Goal: Information Seeking & Learning: Learn about a topic

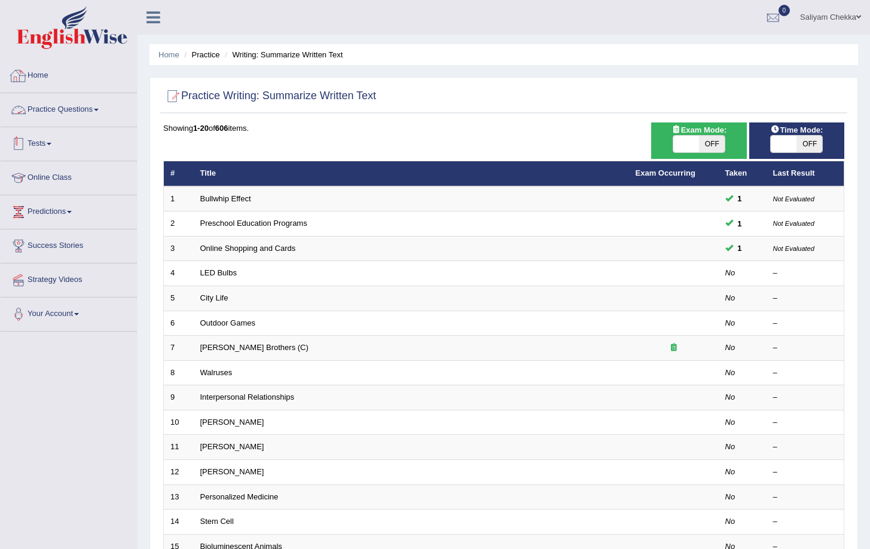
click at [59, 114] on link "Practice Questions" at bounding box center [69, 108] width 136 height 30
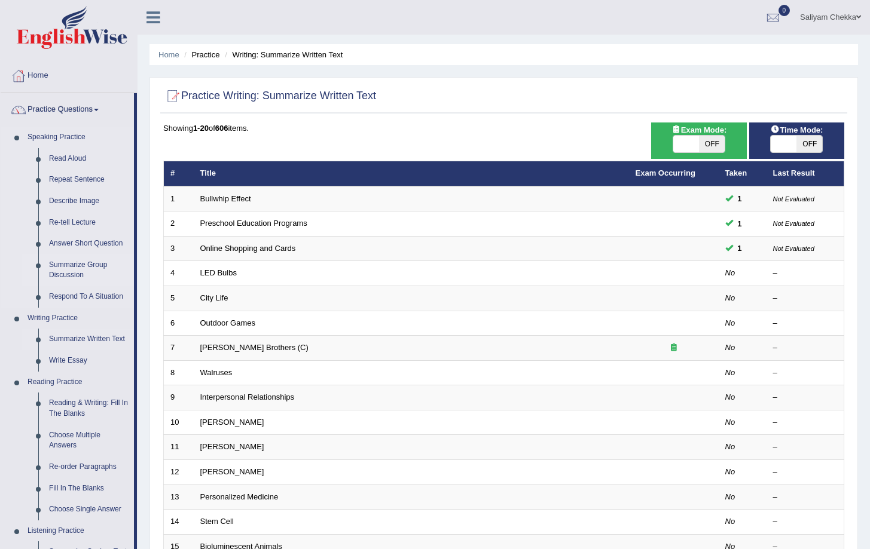
click at [62, 268] on link "Summarize Group Discussion" at bounding box center [89, 271] width 90 height 32
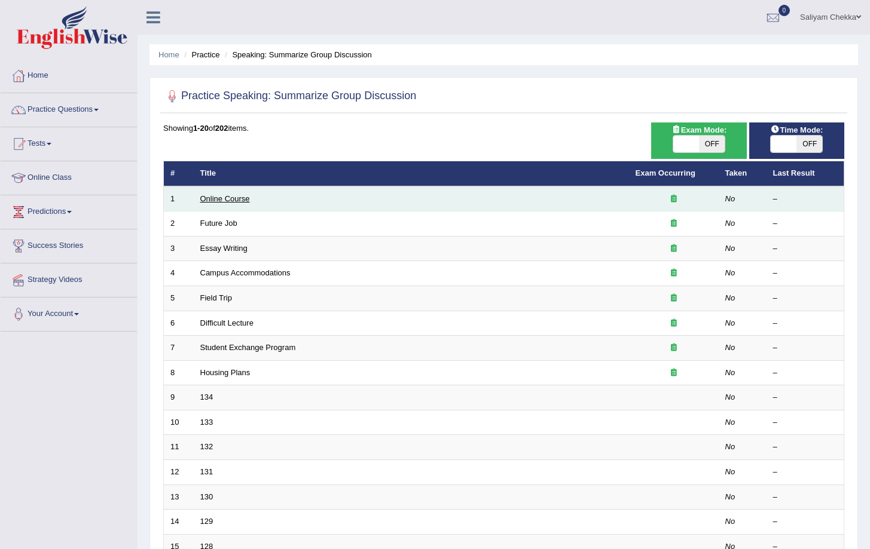
click at [212, 200] on link "Online Course" at bounding box center [225, 198] width 50 height 9
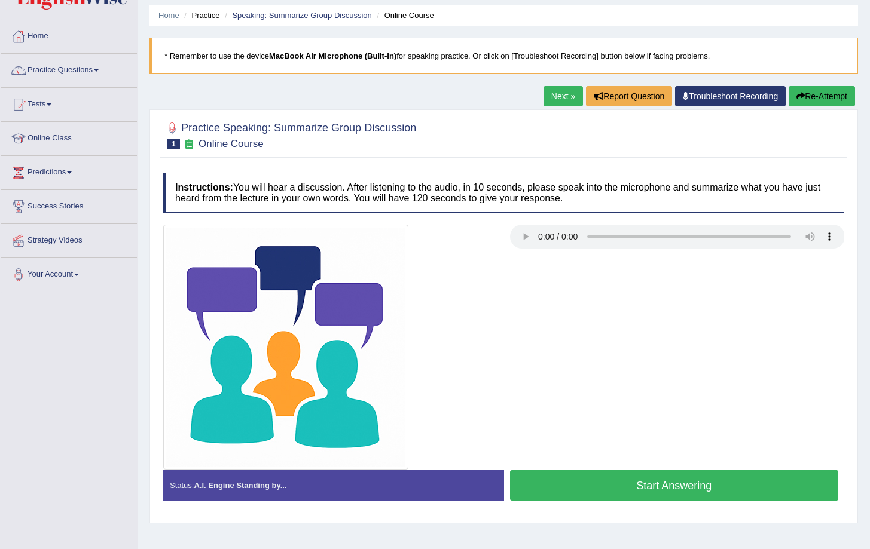
scroll to position [78, 0]
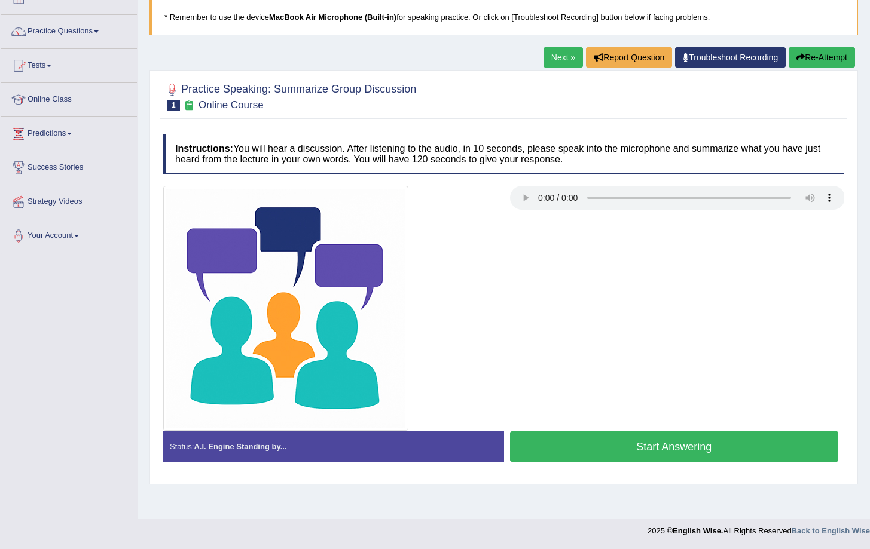
click at [644, 451] on button "Start Answering" at bounding box center [674, 446] width 329 height 30
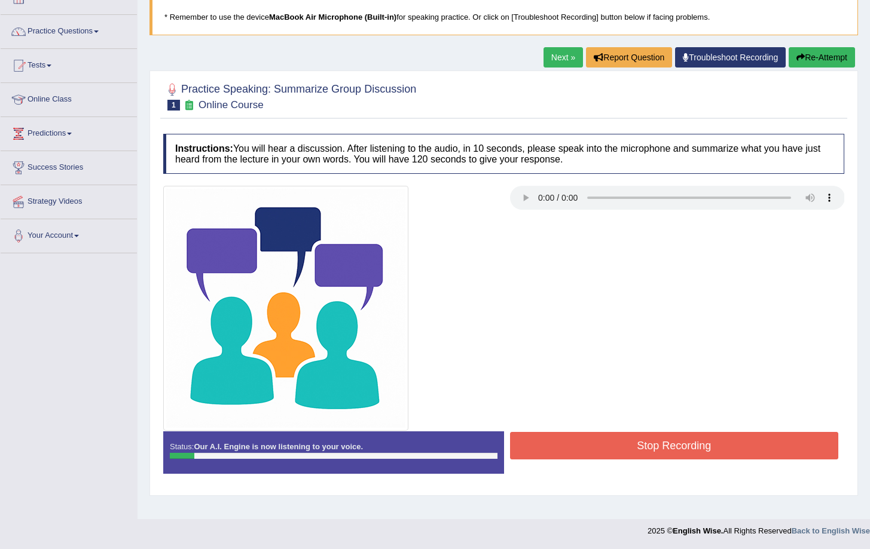
click at [580, 445] on button "Stop Recording" at bounding box center [674, 445] width 329 height 27
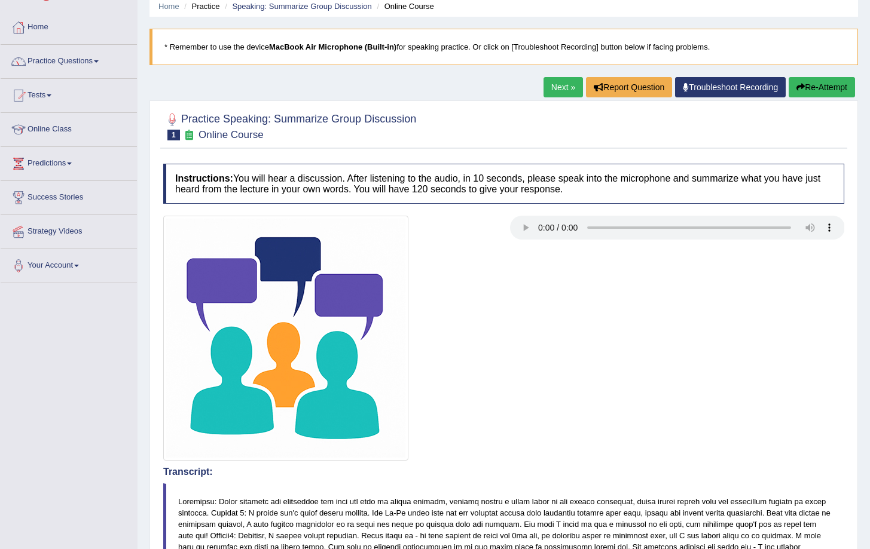
scroll to position [0, 0]
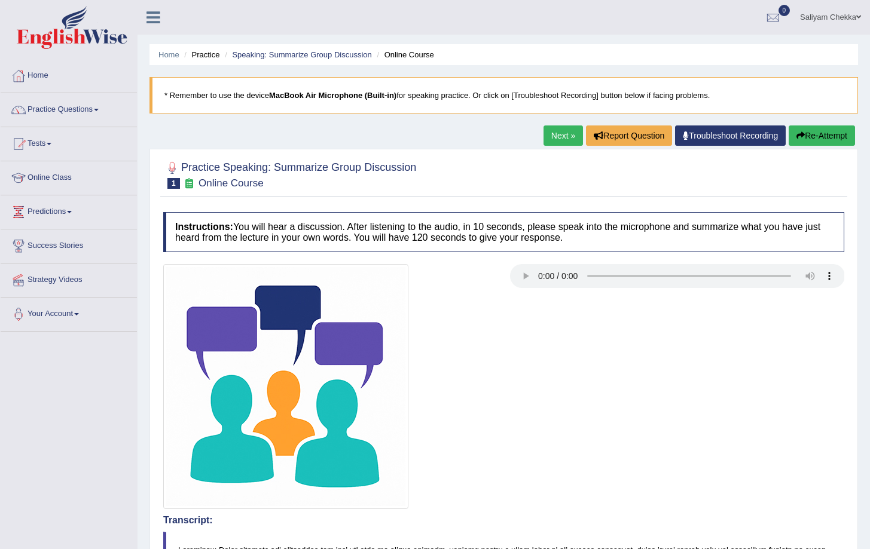
click at [817, 134] on button "Re-Attempt" at bounding box center [821, 135] width 66 height 20
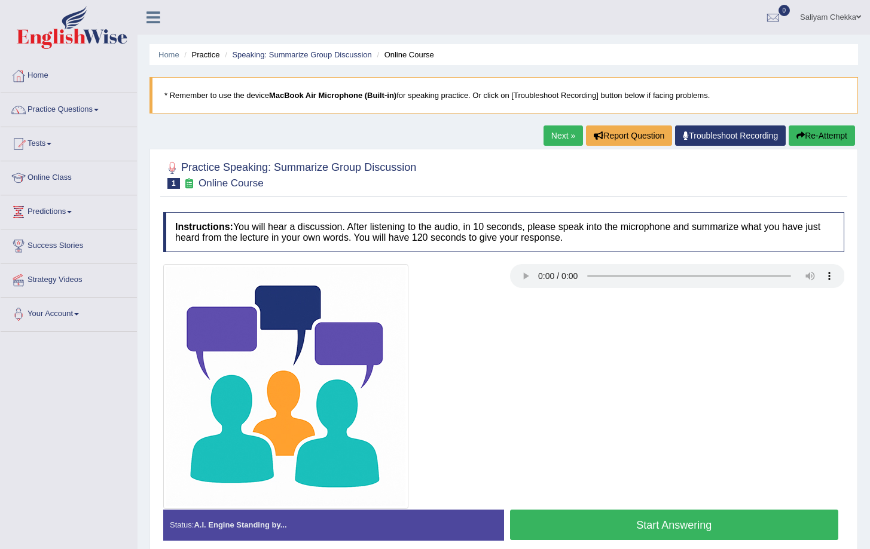
click at [671, 518] on button "Start Answering" at bounding box center [674, 525] width 329 height 30
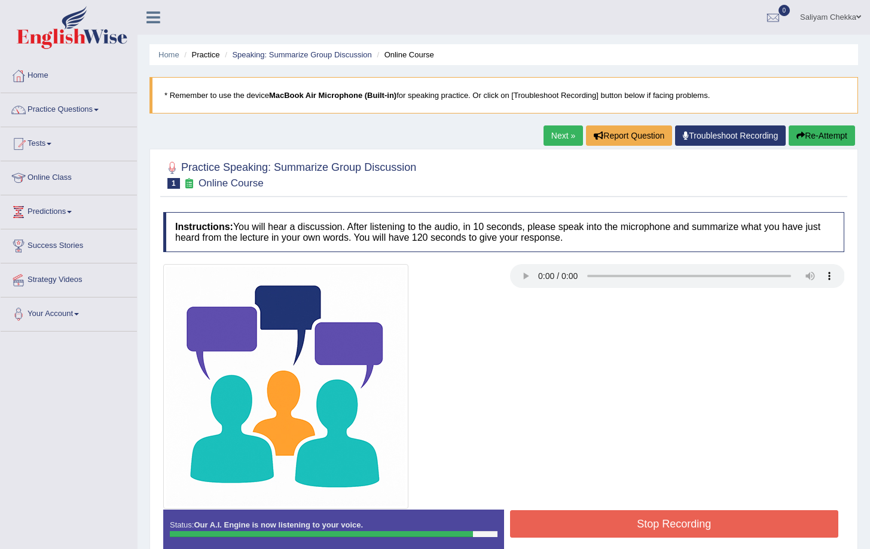
click at [608, 521] on button "Stop Recording" at bounding box center [674, 523] width 329 height 27
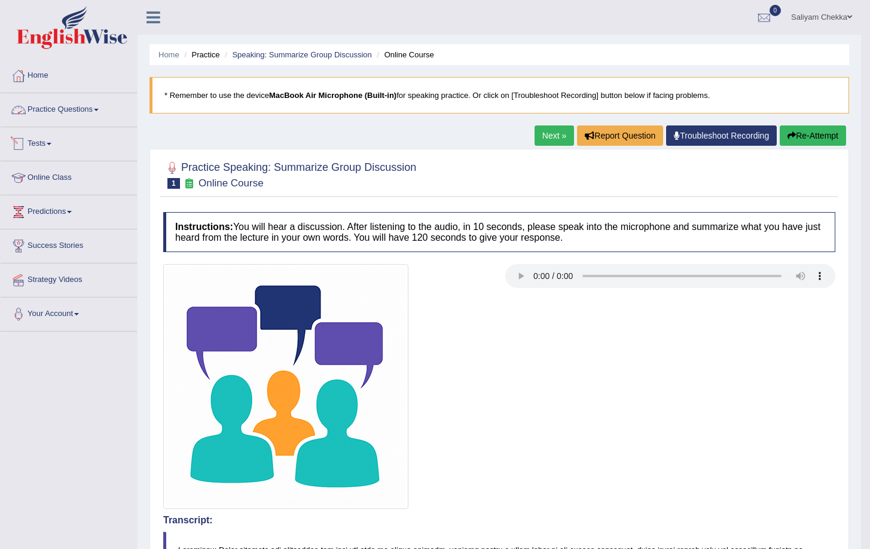
click at [49, 109] on link "Practice Questions" at bounding box center [69, 108] width 136 height 30
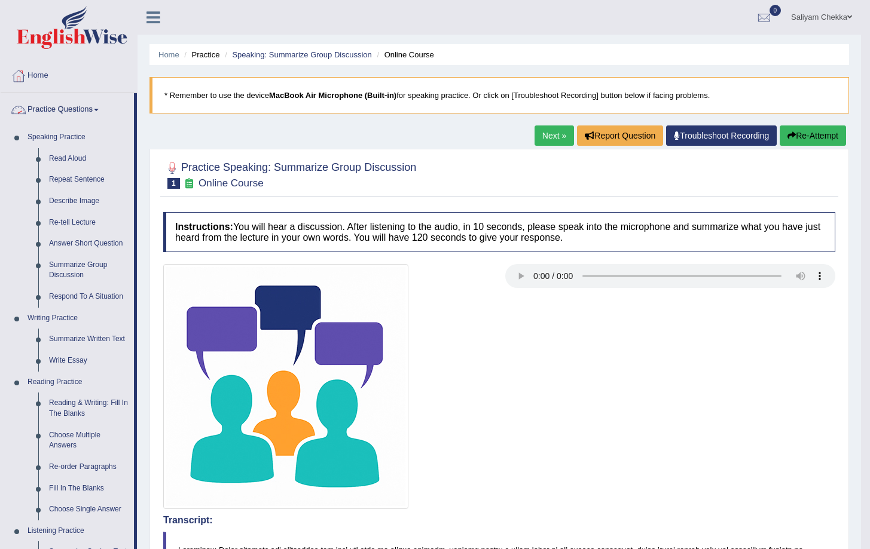
click at [49, 109] on link "Practice Questions" at bounding box center [67, 108] width 133 height 30
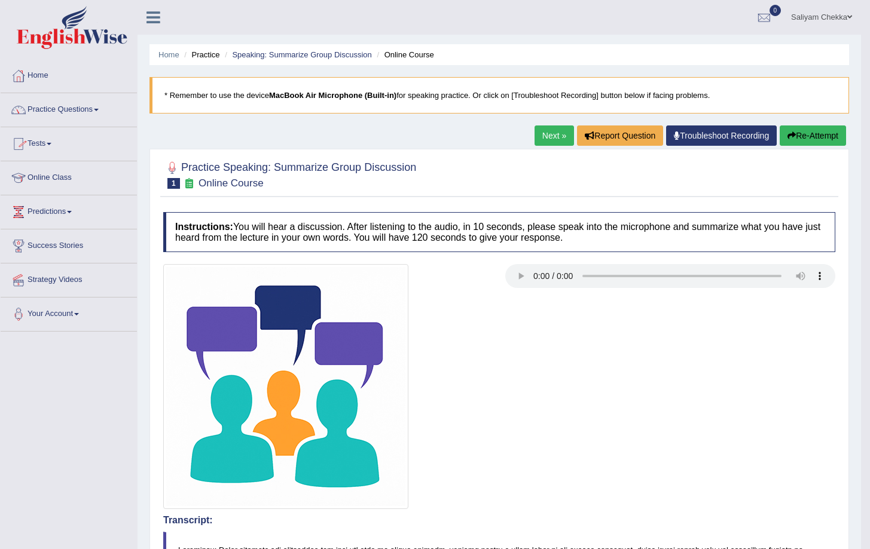
click at [49, 109] on link "Practice Questions" at bounding box center [69, 108] width 136 height 30
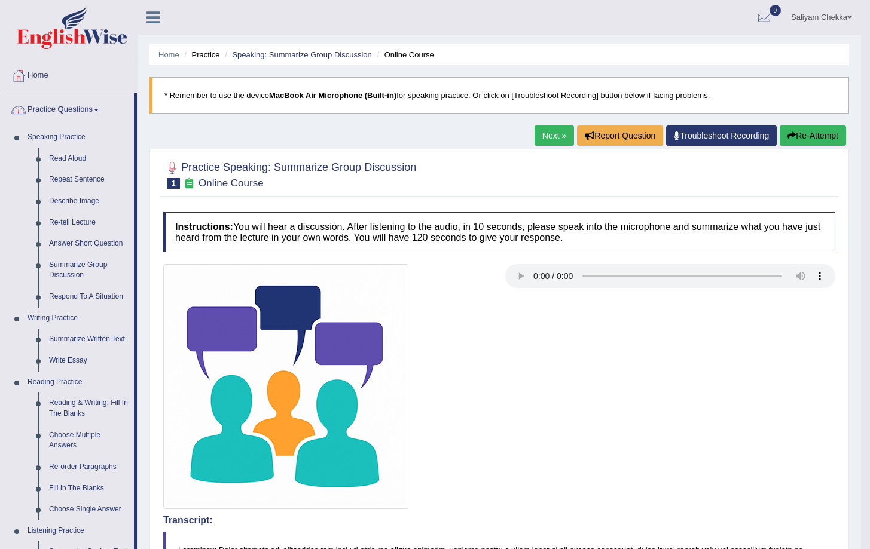
click at [69, 105] on link "Practice Questions" at bounding box center [67, 108] width 133 height 30
